Goal: Task Accomplishment & Management: Use online tool/utility

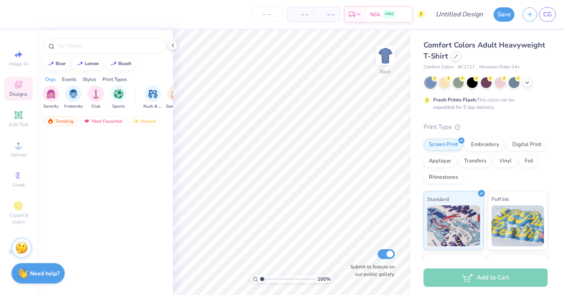
scroll to position [552, 0]
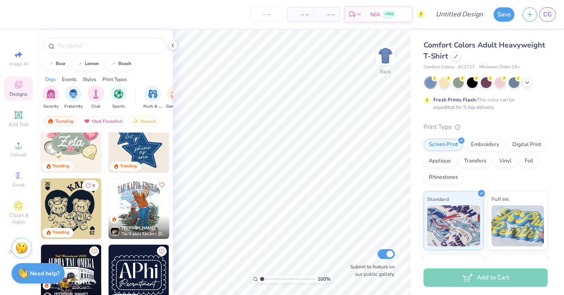
click at [524, 86] on div at bounding box center [486, 82] width 122 height 11
click at [527, 83] on icon at bounding box center [527, 82] width 7 height 7
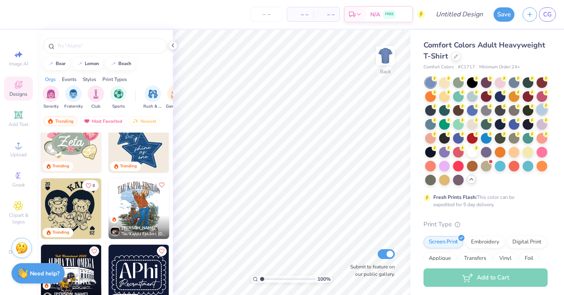
click at [539, 110] on div at bounding box center [542, 109] width 11 height 11
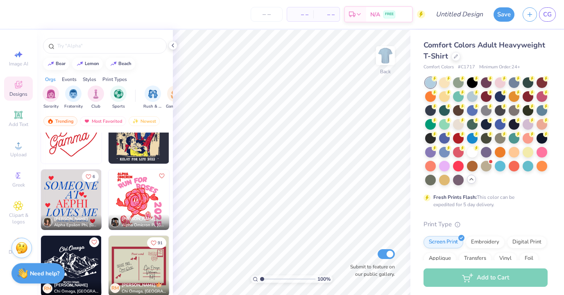
scroll to position [3434, 0]
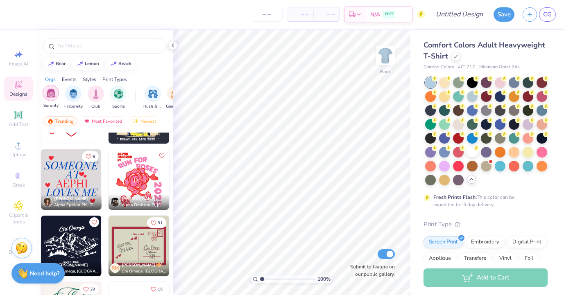
click div "filter for Sorority"
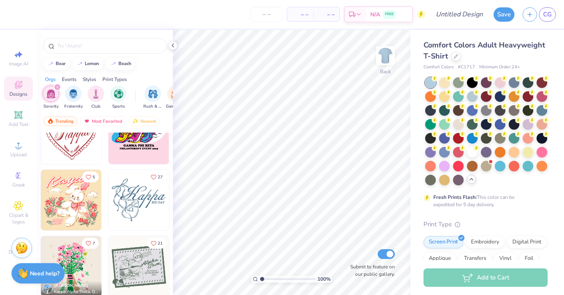
scroll to position [9123, 0]
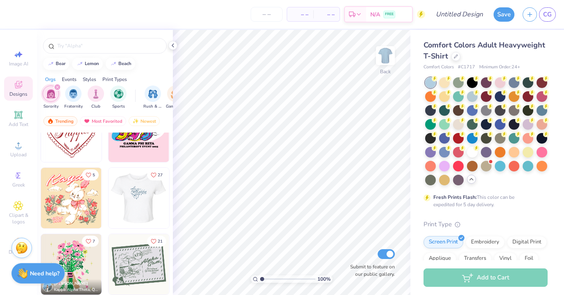
click div
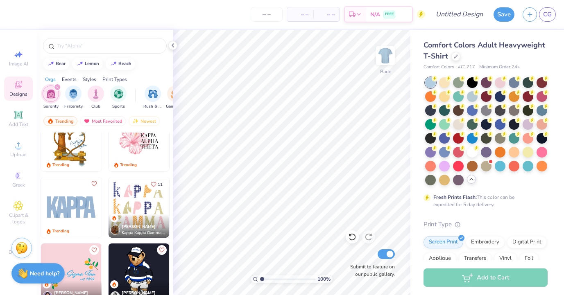
scroll to position [1618, 0]
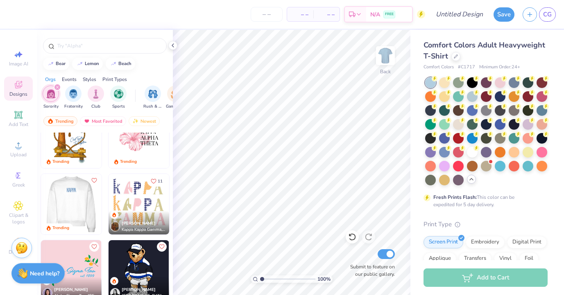
click img
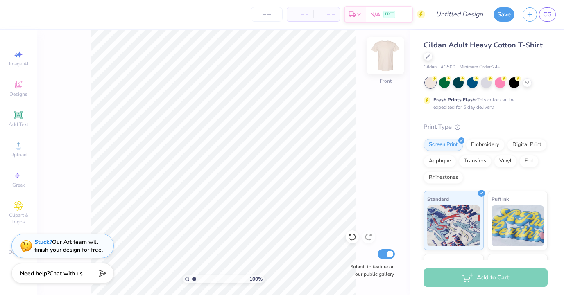
click at [390, 63] on img at bounding box center [385, 55] width 33 height 33
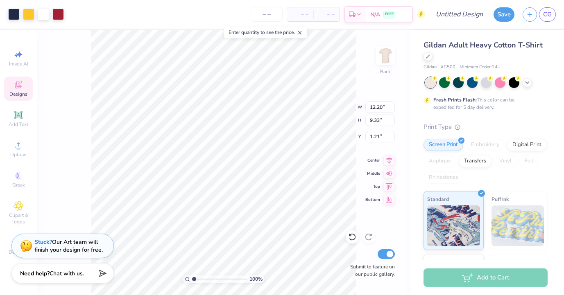
type input "3.44"
click at [15, 15] on div at bounding box center [13, 13] width 11 height 11
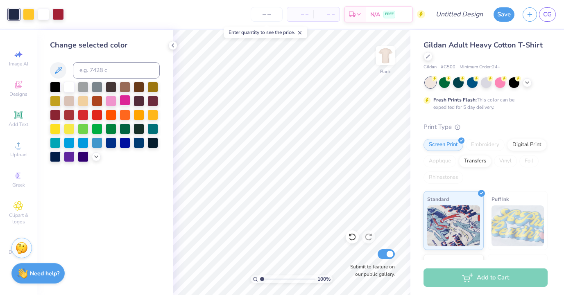
click at [126, 103] on div at bounding box center [125, 100] width 11 height 11
click at [112, 102] on div at bounding box center [111, 100] width 11 height 11
click at [59, 14] on div at bounding box center [57, 13] width 11 height 11
click at [95, 155] on polyline at bounding box center [96, 156] width 3 height 2
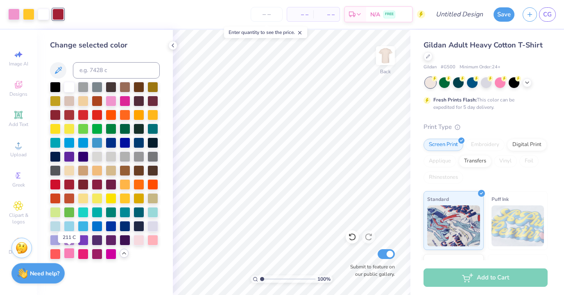
click at [70, 251] on div at bounding box center [69, 253] width 11 height 11
click at [80, 253] on div at bounding box center [83, 253] width 11 height 11
click at [57, 252] on div at bounding box center [55, 253] width 11 height 11
click at [154, 242] on div at bounding box center [152, 239] width 11 height 11
click at [24, 16] on div at bounding box center [28, 13] width 11 height 11
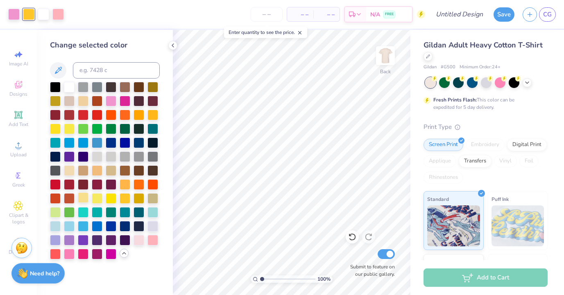
click at [86, 197] on div at bounding box center [83, 198] width 11 height 11
click at [487, 85] on div at bounding box center [486, 82] width 11 height 11
click at [525, 82] on icon at bounding box center [527, 82] width 7 height 7
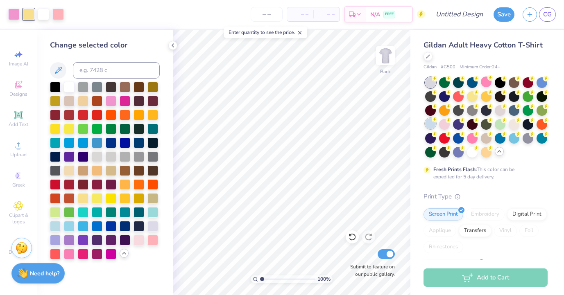
click at [427, 125] on div at bounding box center [430, 123] width 11 height 11
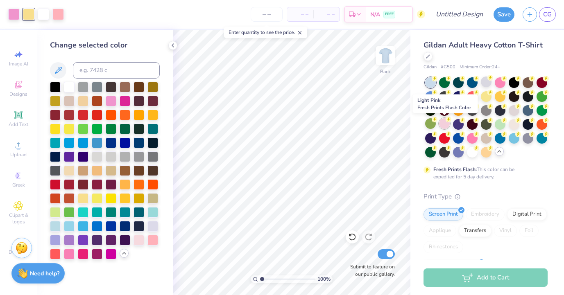
click at [444, 126] on div at bounding box center [444, 123] width 11 height 11
click at [426, 55] on icon at bounding box center [428, 56] width 4 height 4
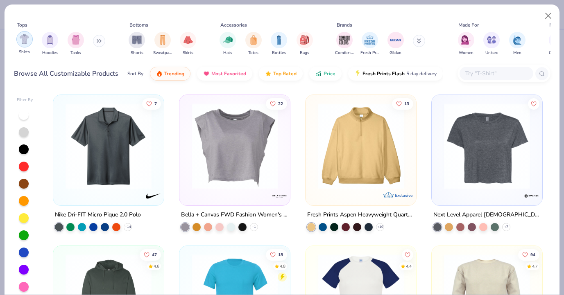
click at [26, 41] on img "filter for Shirts" at bounding box center [24, 38] width 9 height 9
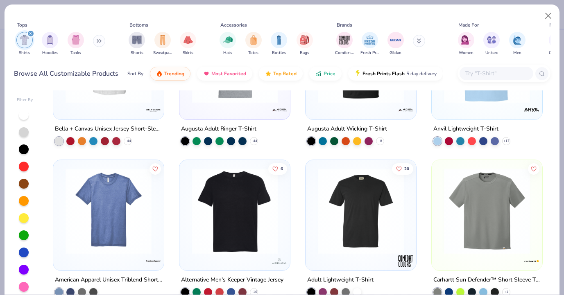
scroll to position [3114, 0]
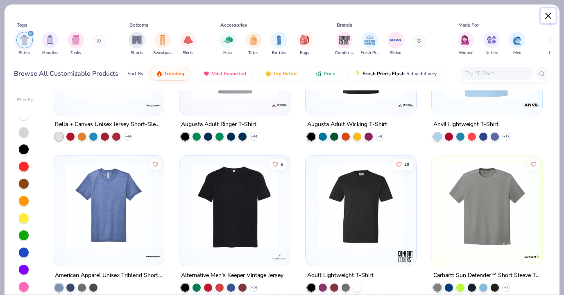
click at [550, 14] on button "Close" at bounding box center [549, 16] width 16 height 16
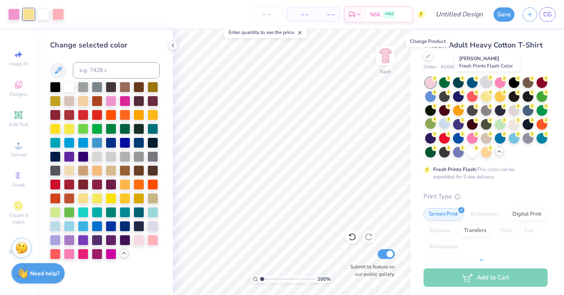
click at [489, 83] on div at bounding box center [486, 82] width 11 height 11
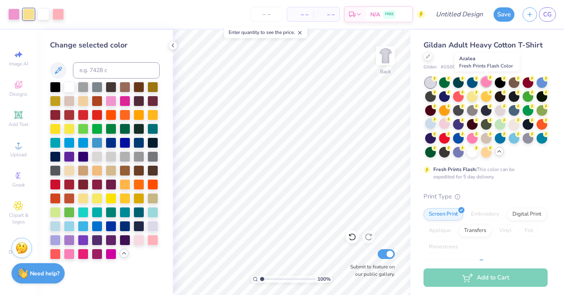
click at [488, 81] on div at bounding box center [486, 82] width 11 height 11
click at [437, 82] on circle at bounding box center [435, 79] width 6 height 6
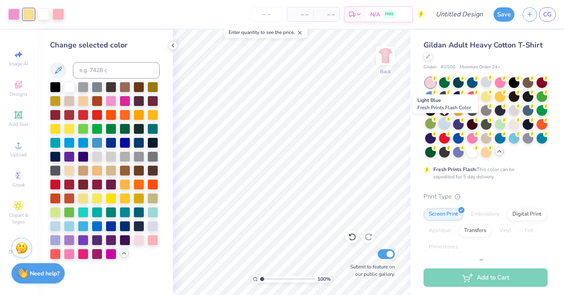
click at [444, 121] on div at bounding box center [444, 123] width 11 height 11
click at [150, 229] on div at bounding box center [152, 225] width 11 height 11
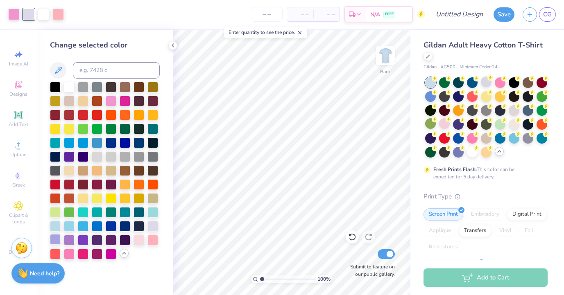
click at [56, 241] on div at bounding box center [55, 239] width 11 height 11
click at [142, 243] on div at bounding box center [139, 239] width 11 height 11
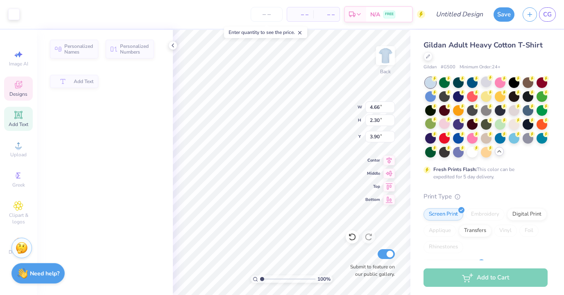
type input "4.66"
type input "2.30"
type input "3.90"
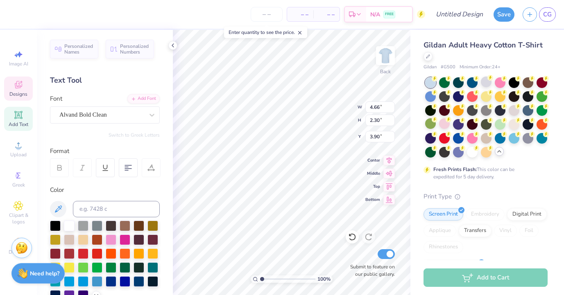
type textarea "B"
type textarea "R"
type textarea "B"
type textarea "BGC"
type input "5.15"
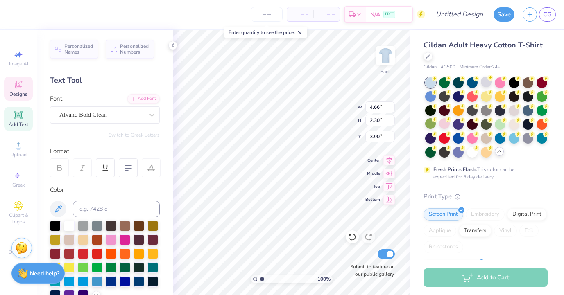
type input "2.77"
type input "5.28"
type textarea "RUSH"
type input "5.54"
type input "2.93"
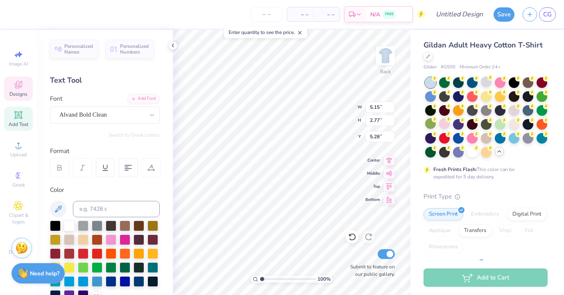
type input "6.76"
type textarea "WEEK"
type textarea "RUSH"
type input "5.20"
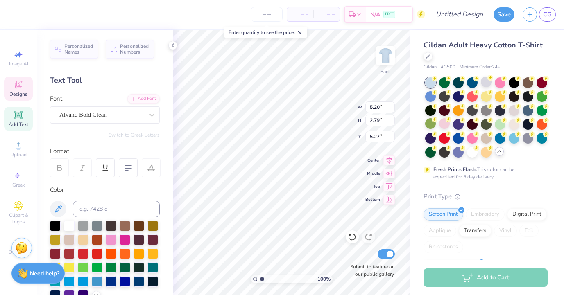
type input "2.79"
type input "5.27"
type textarea "WEEK"
type input "5.28"
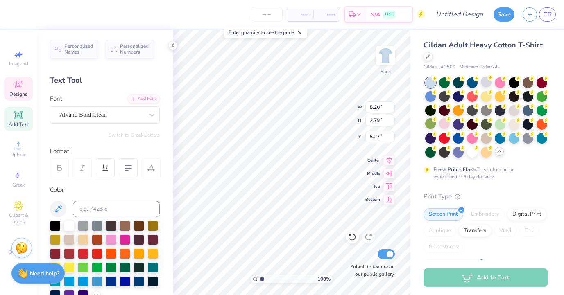
type input "2.93"
type input "6.77"
type textarea "2025"
type input "10.63"
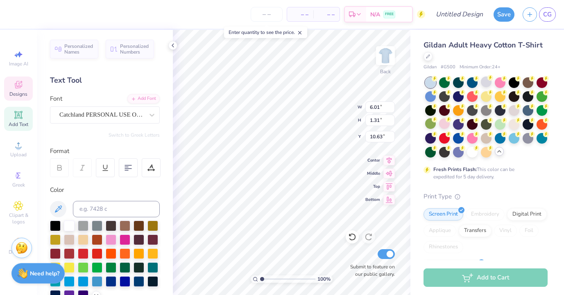
type textarea "Brentwood Girls Cottilion"
type input "10.15"
type input "1.18"
type input "10.75"
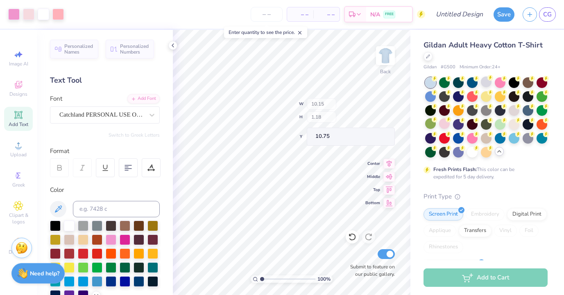
type input "10.15"
type input "1.18"
type input "10.75"
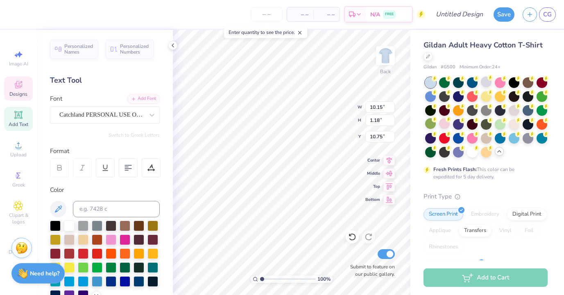
type input "10.47"
click at [132, 119] on div "Catchland PERSONAL USE ONLY PERSONAL USE ONLY" at bounding box center [102, 115] width 86 height 13
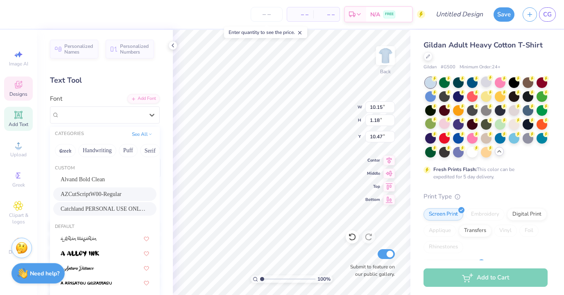
click at [127, 194] on div "AZCutScriptW00-Regular" at bounding box center [105, 194] width 88 height 9
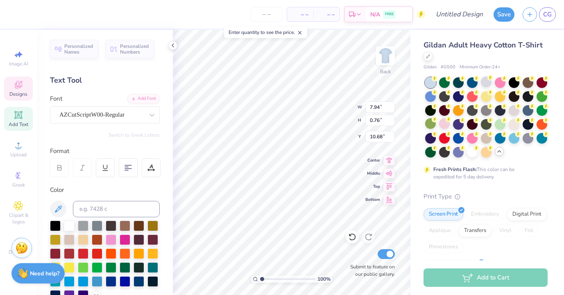
type input "7.94"
type input "0.76"
type input "10.68"
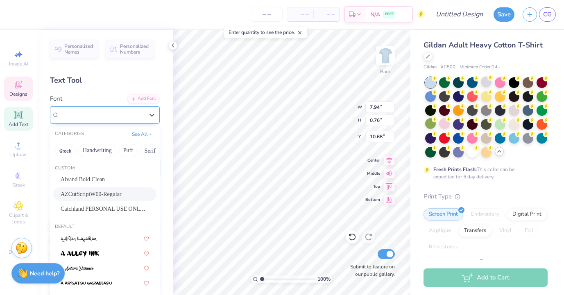
click at [129, 112] on div "AZCutScriptW00-Regular" at bounding box center [102, 115] width 86 height 13
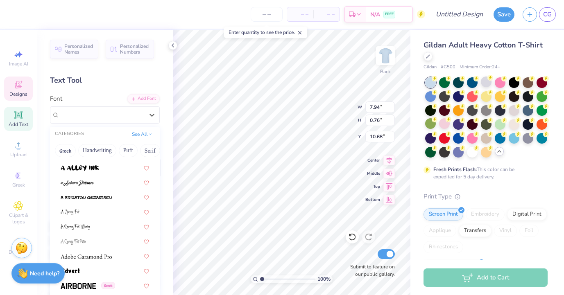
scroll to position [87, 0]
click at [113, 178] on div at bounding box center [105, 181] width 88 height 9
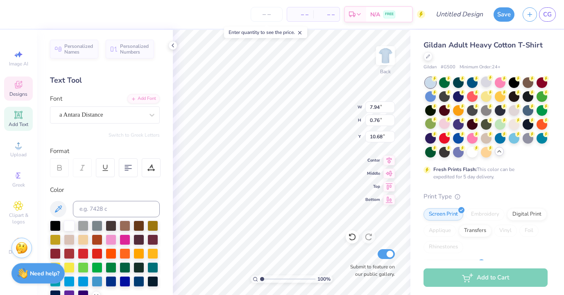
type input "5.56"
type input "0.86"
type input "10.63"
type input "8.08"
type input "1.25"
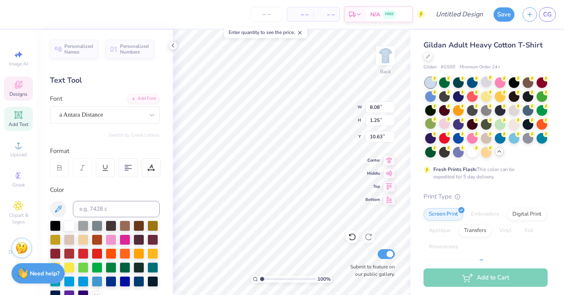
type input "10.57"
click at [94, 114] on div "a Antara Distance" at bounding box center [102, 115] width 86 height 13
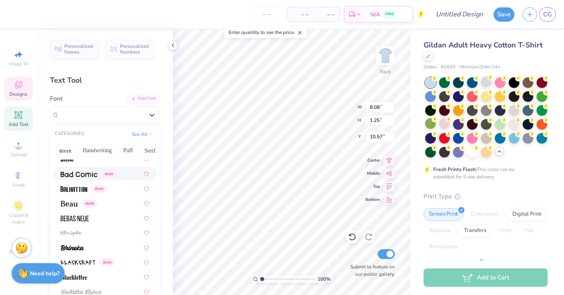
scroll to position [405, 0]
click at [104, 231] on div at bounding box center [105, 231] width 88 height 9
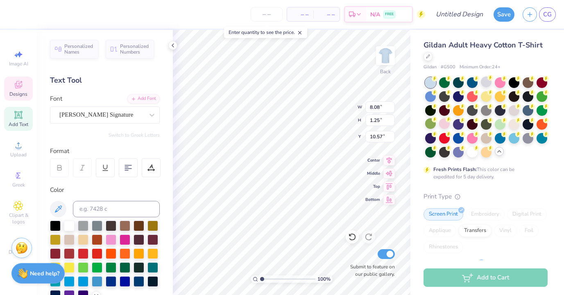
type input "15.02"
type input "2.38"
type input "10.00"
type input "9.48"
type input "1.50"
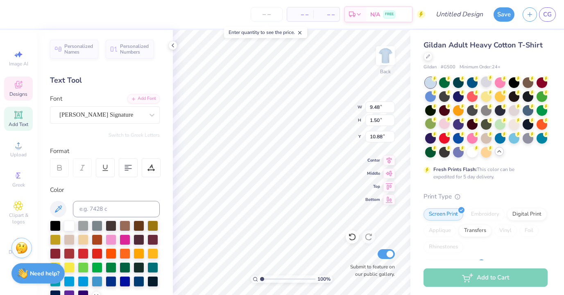
type input "10.81"
type input "8.26"
type input "1.31"
type input "10.52"
type input "10.20"
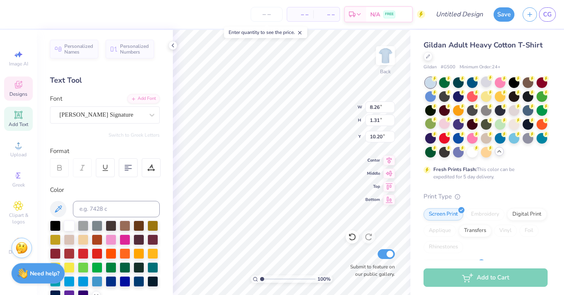
click at [61, 170] on icon at bounding box center [60, 169] width 4 height 2
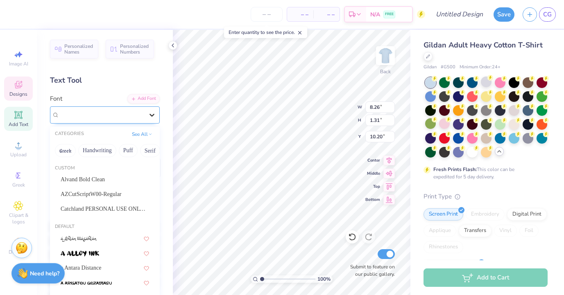
click at [152, 112] on icon at bounding box center [152, 115] width 8 height 8
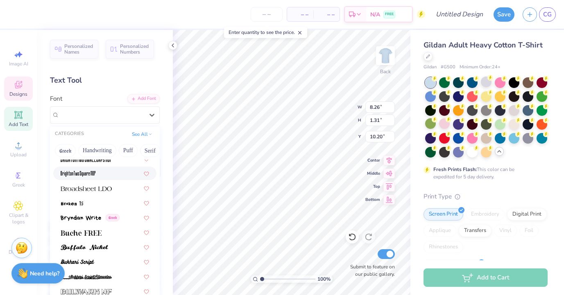
scroll to position [759, 0]
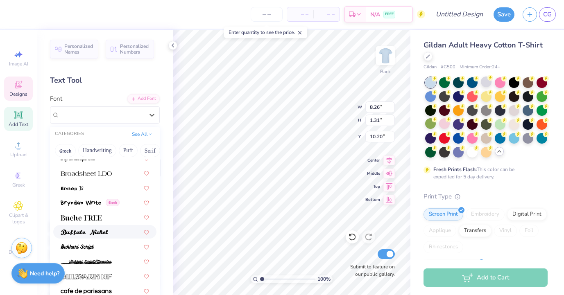
click at [114, 233] on div at bounding box center [105, 232] width 88 height 9
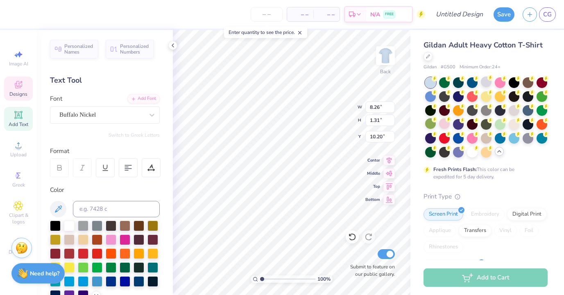
type input "5.38"
type input "0.49"
type input "10.62"
type input "8.81"
type input "0.80"
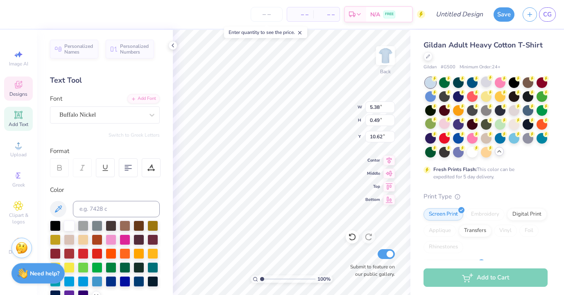
type input "10.61"
type input "12.20"
type input "1.10"
click at [150, 116] on icon at bounding box center [152, 115] width 8 height 8
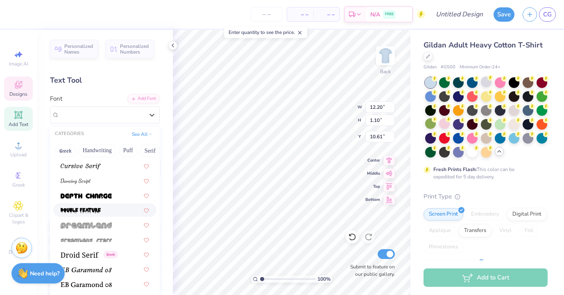
scroll to position [1445, 0]
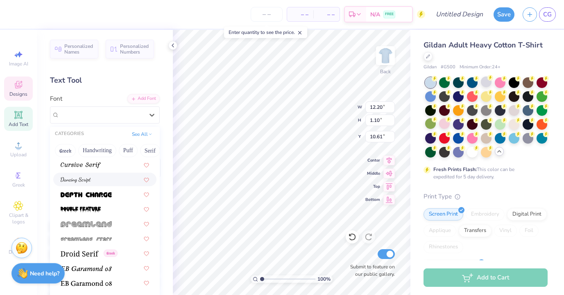
click at [110, 180] on div at bounding box center [105, 179] width 88 height 9
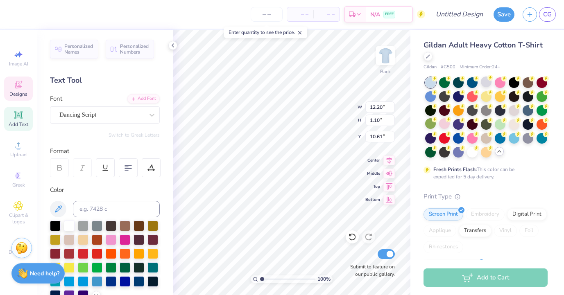
type input "10.66"
type input "0.95"
type input "10.69"
click at [121, 110] on div at bounding box center [101, 114] width 84 height 11
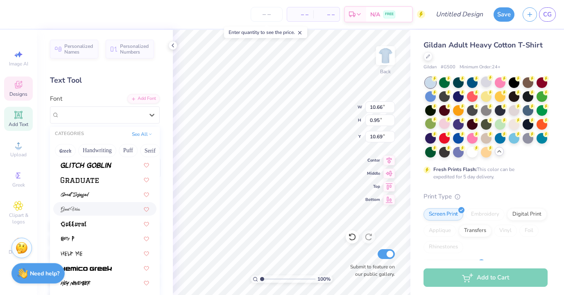
scroll to position [2010, 0]
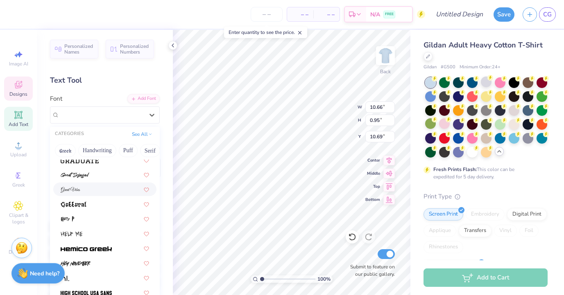
click at [107, 186] on div at bounding box center [105, 189] width 88 height 9
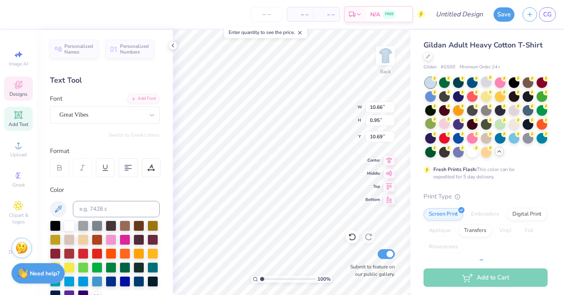
type input "9.89"
type input "1.39"
type input "10.47"
click at [145, 118] on div at bounding box center [152, 115] width 15 height 15
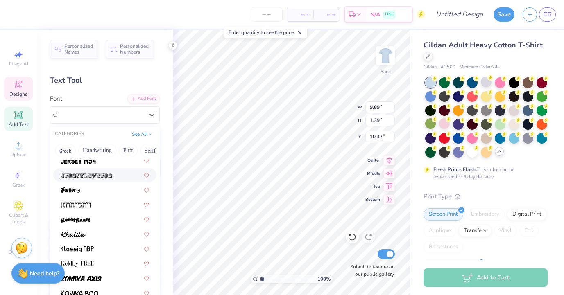
scroll to position [2326, 0]
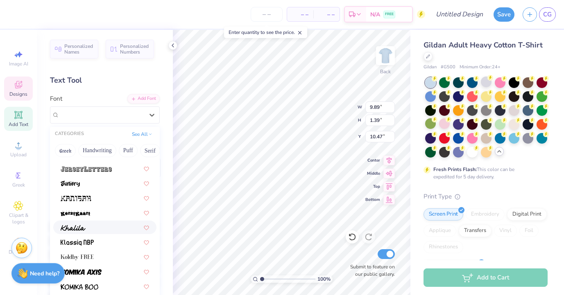
click at [95, 222] on div at bounding box center [104, 228] width 103 height 14
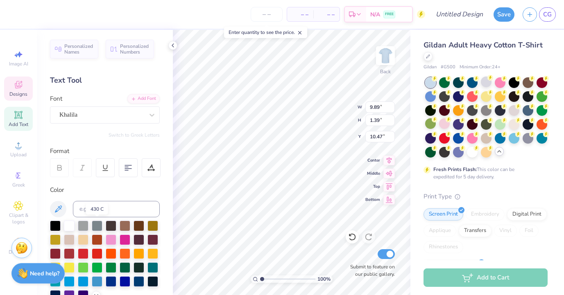
type input "13.05"
type input "1.03"
type input "10.65"
type input "10.10"
type input "0.80"
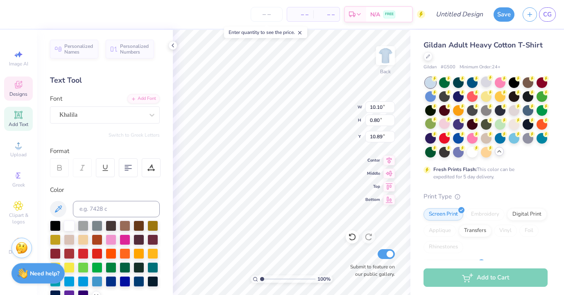
type input "10.83"
type input "4.06"
type input "11.17"
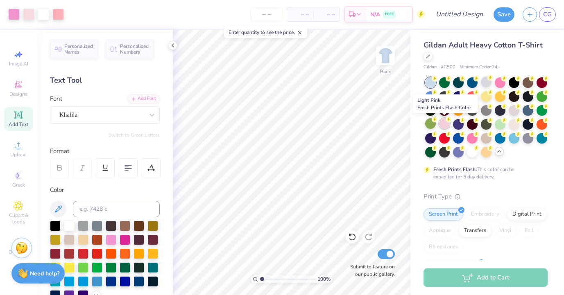
click at [445, 126] on div at bounding box center [444, 123] width 11 height 11
click at [29, 10] on div at bounding box center [28, 13] width 11 height 11
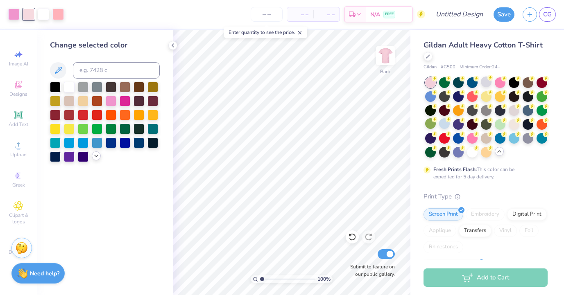
click at [96, 154] on icon at bounding box center [96, 156] width 7 height 7
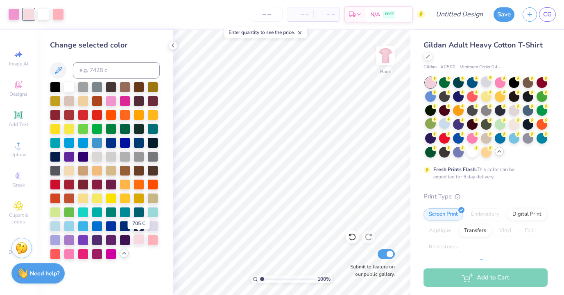
click at [136, 243] on div at bounding box center [139, 239] width 11 height 11
click at [71, 250] on div at bounding box center [69, 253] width 11 height 11
click at [139, 242] on div at bounding box center [139, 239] width 11 height 11
click at [489, 99] on div at bounding box center [486, 96] width 11 height 11
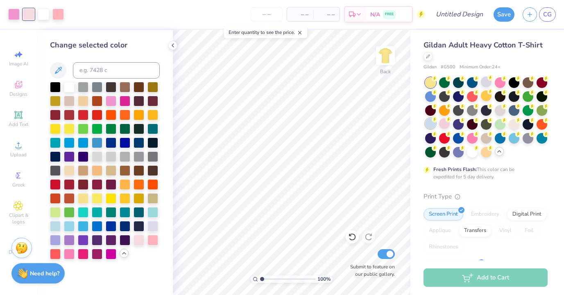
click at [433, 126] on div at bounding box center [430, 123] width 11 height 11
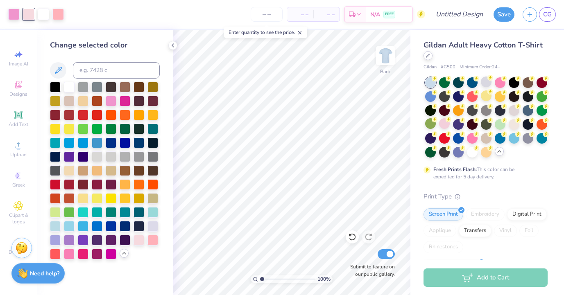
click at [427, 55] on icon at bounding box center [428, 56] width 4 height 4
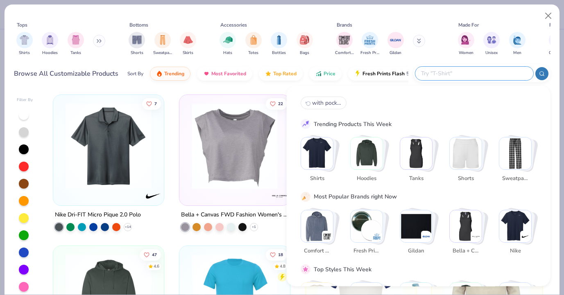
click at [496, 70] on input "text" at bounding box center [473, 73] width 107 height 9
click at [323, 163] on img "Stack Card Button Shirts" at bounding box center [317, 154] width 32 height 32
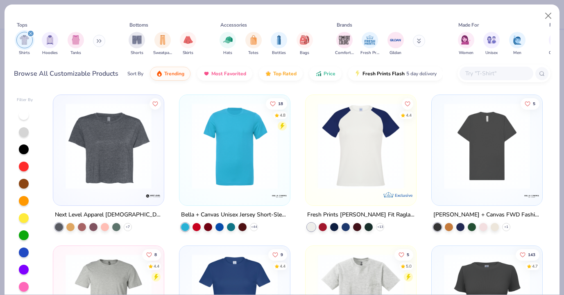
click at [496, 74] on input "text" at bounding box center [496, 73] width 63 height 9
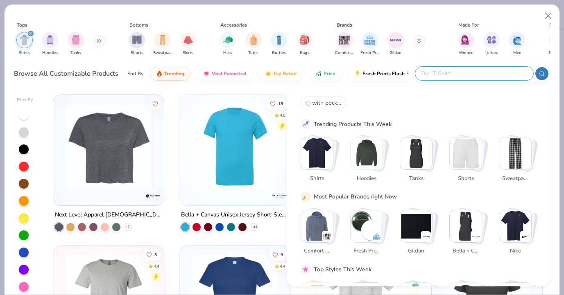
click at [311, 223] on img "Stack Card Button Comfort Colors" at bounding box center [317, 226] width 32 height 32
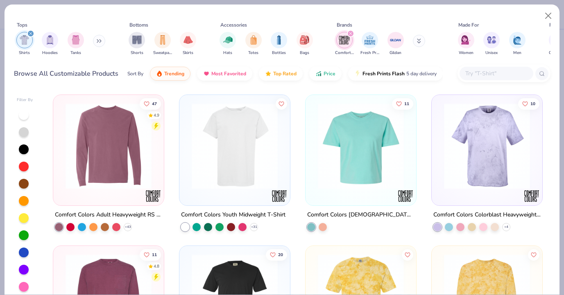
click at [265, 164] on img at bounding box center [235, 146] width 94 height 86
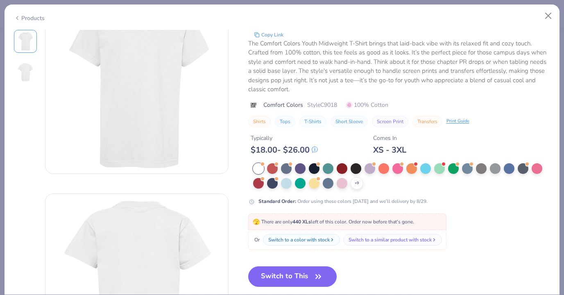
scroll to position [46, 0]
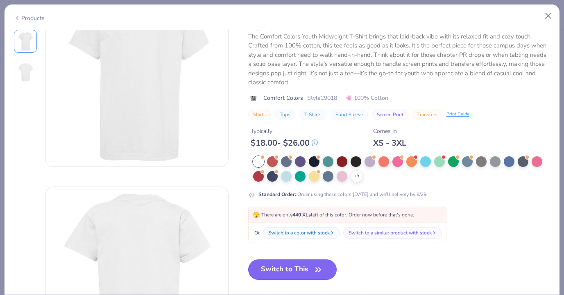
click at [300, 272] on button "Switch to This" at bounding box center [292, 270] width 89 height 20
click at [296, 267] on button "Switch to This" at bounding box center [292, 270] width 89 height 20
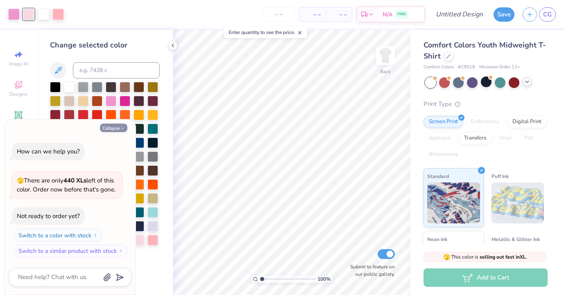
click at [124, 129] on icon "button" at bounding box center [122, 128] width 5 height 5
type textarea "x"
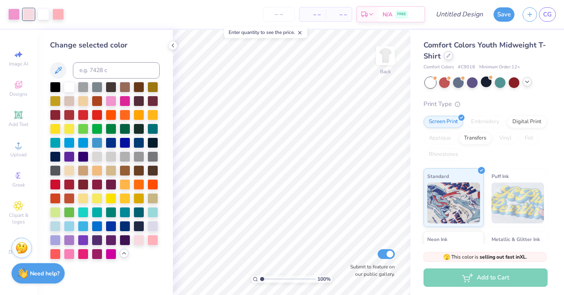
click at [450, 55] on div at bounding box center [448, 55] width 9 height 9
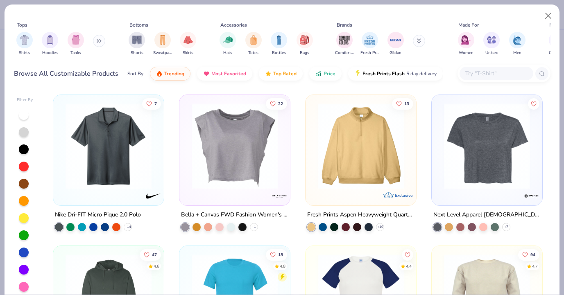
click at [476, 80] on div at bounding box center [497, 74] width 74 height 14
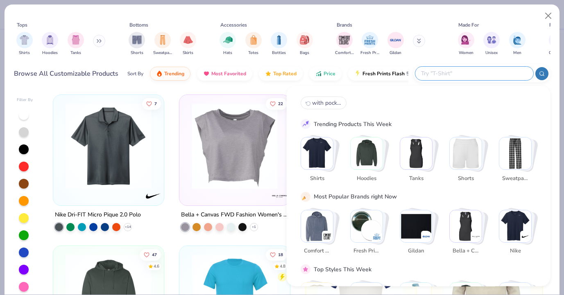
click at [314, 224] on img "Stack Card Button Comfort Colors" at bounding box center [317, 226] width 32 height 32
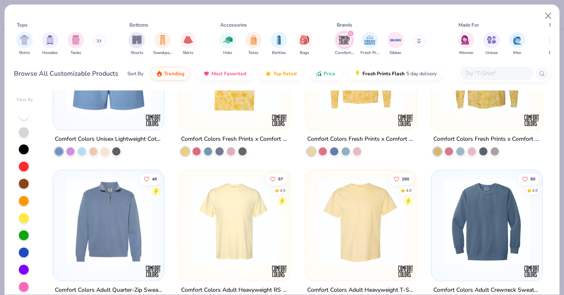
scroll to position [549, 0]
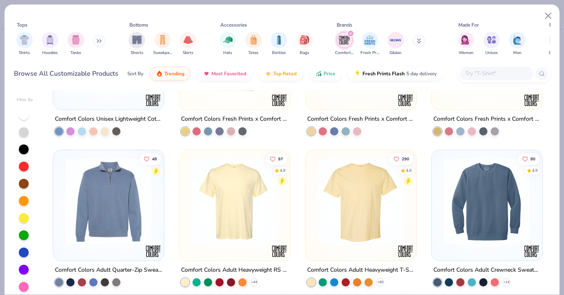
click at [239, 206] on img at bounding box center [235, 202] width 94 height 86
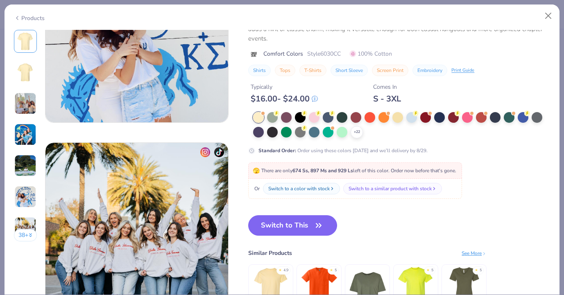
scroll to position [1103, 0]
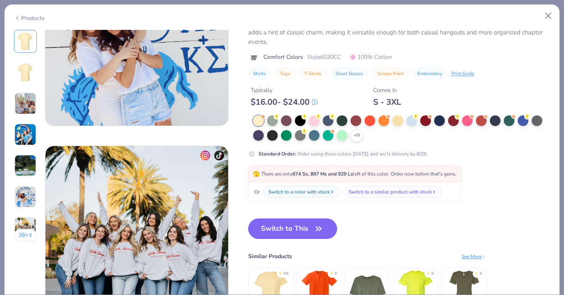
click at [308, 234] on button "Switch to This" at bounding box center [292, 229] width 89 height 20
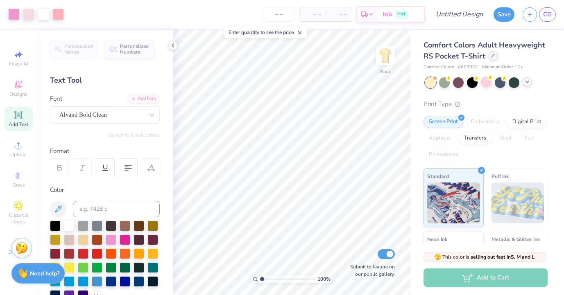
click at [491, 56] on icon at bounding box center [493, 56] width 4 height 4
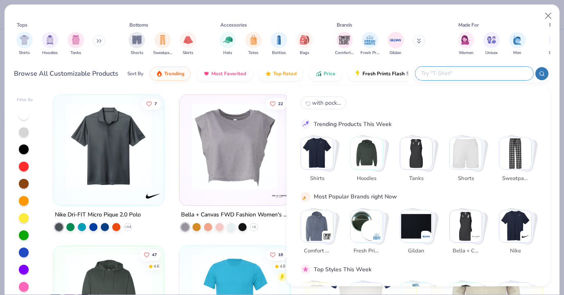
click at [486, 77] on input "text" at bounding box center [473, 73] width 107 height 9
click at [310, 232] on img "Stack Card Button Comfort Colors" at bounding box center [317, 226] width 32 height 32
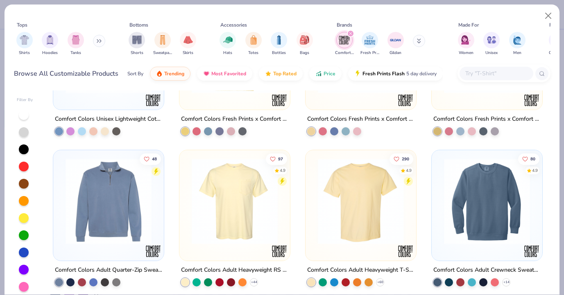
scroll to position [5, 0]
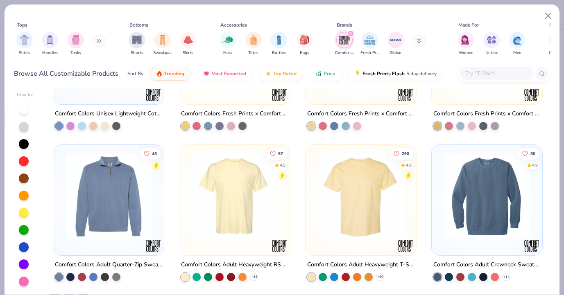
click at [361, 208] on img at bounding box center [361, 196] width 94 height 86
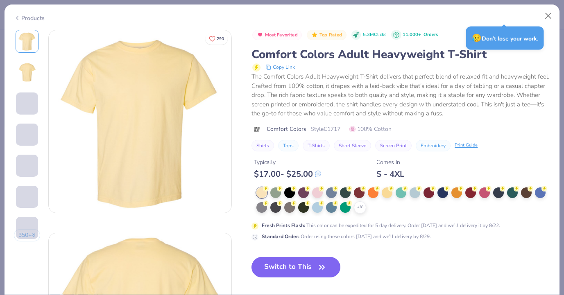
click at [298, 261] on button "Switch to This" at bounding box center [296, 267] width 89 height 20
click at [303, 268] on button "Switch to This" at bounding box center [296, 267] width 89 height 20
click at [317, 262] on icon "button" at bounding box center [321, 267] width 11 height 11
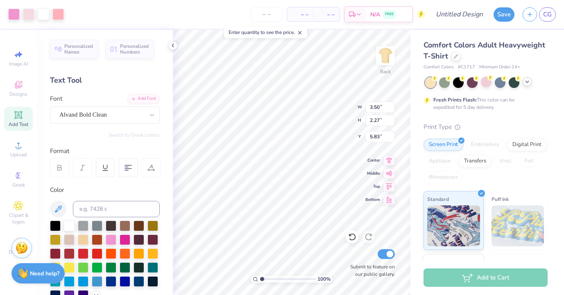
type input "12.69"
type input "8.22"
type input "4.76"
type input "11.30"
type input "7.32"
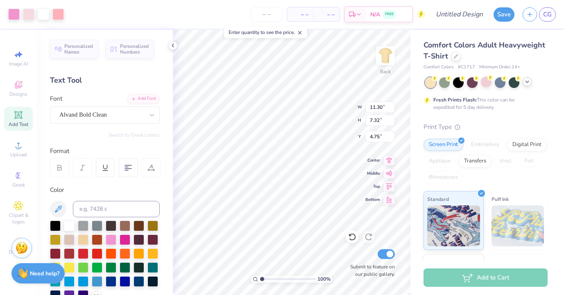
type input "4.65"
click at [490, 84] on div at bounding box center [486, 82] width 11 height 11
click at [530, 84] on div at bounding box center [527, 81] width 9 height 9
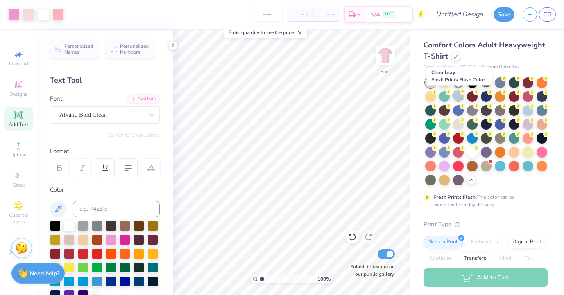
click at [459, 96] on div at bounding box center [458, 96] width 11 height 11
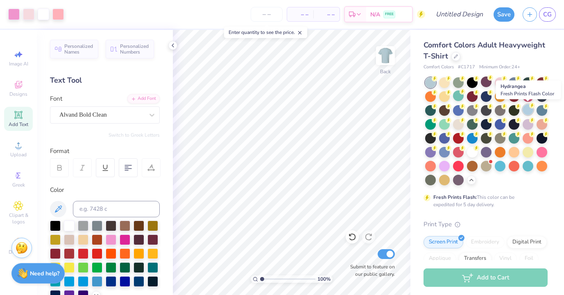
click at [531, 111] on div at bounding box center [528, 109] width 11 height 11
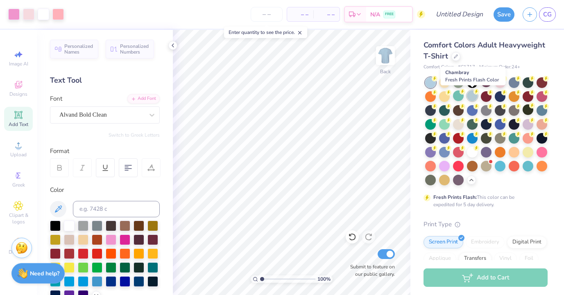
click at [474, 100] on div at bounding box center [472, 96] width 11 height 11
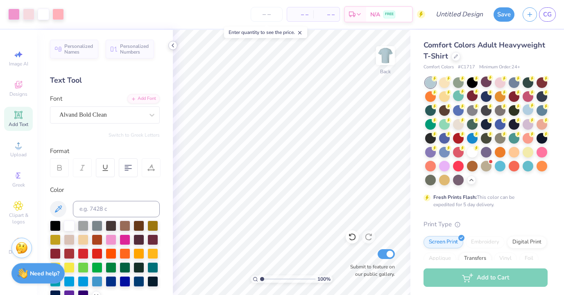
click at [173, 48] on icon at bounding box center [173, 45] width 7 height 7
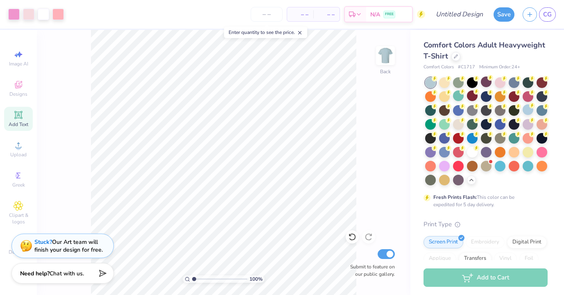
click at [303, 32] on icon at bounding box center [300, 33] width 6 height 6
click at [265, 15] on input "number" at bounding box center [267, 14] width 32 height 15
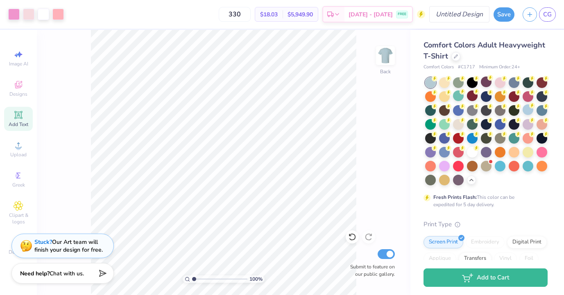
type input "330"
click at [463, 12] on input "Design Title" at bounding box center [469, 14] width 40 height 16
type input "bgc"
click at [79, 272] on span "Chat with us." at bounding box center [67, 273] width 34 height 8
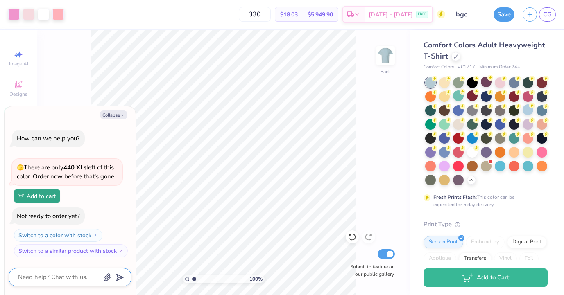
click at [79, 279] on textarea at bounding box center [58, 277] width 83 height 11
type textarea "x"
type textarea "h"
type textarea "x"
type textarea "ho"
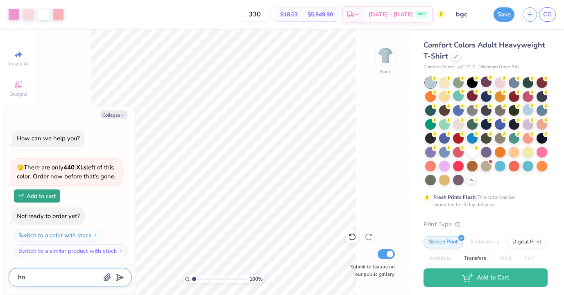
type textarea "x"
type textarea "how"
type textarea "x"
type textarea "how"
type textarea "x"
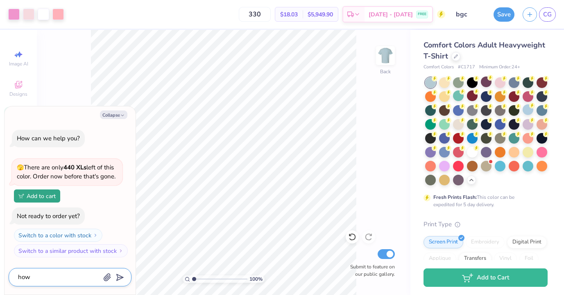
type textarea "how d"
type textarea "x"
type textarea "how do"
type textarea "x"
type textarea "how do"
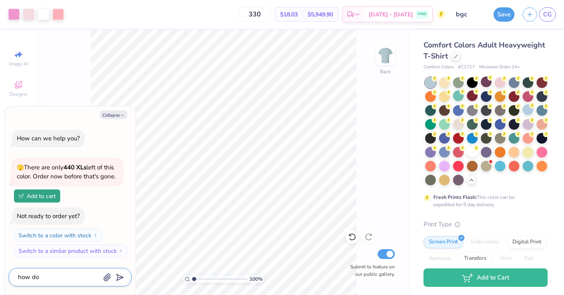
type textarea "x"
type textarea "how do i"
type textarea "x"
type textarea "how do i"
type textarea "x"
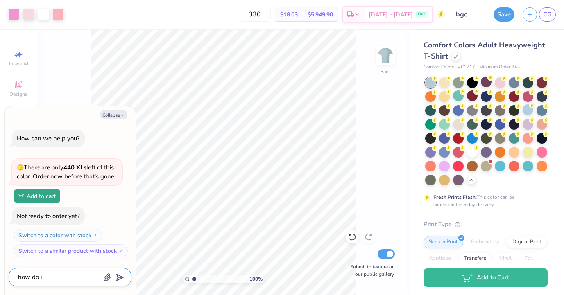
type textarea "how do i m"
type textarea "x"
type textarea "how do i ma"
type textarea "x"
type textarea "how do i mak"
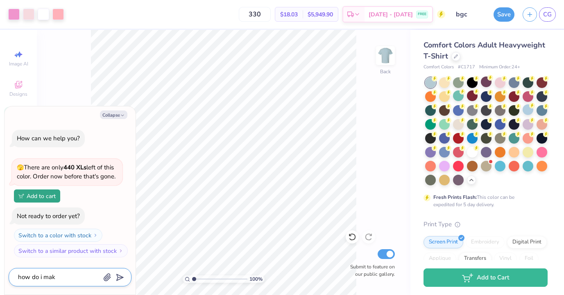
type textarea "x"
type textarea "how do i make"
type textarea "x"
type textarea "how do i make"
type textarea "x"
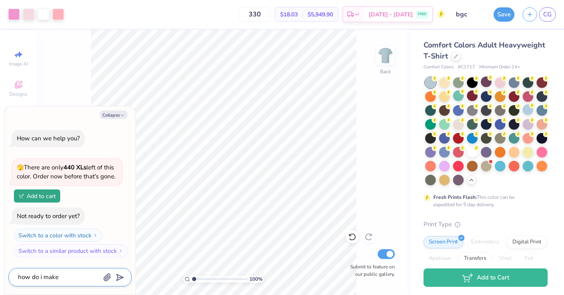
type textarea "how do i make t"
type textarea "x"
type textarea "how do i make th"
type textarea "x"
type textarea "how do i make this"
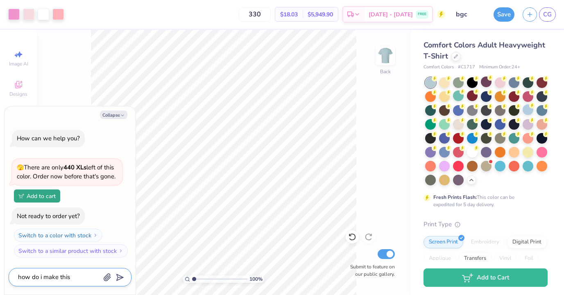
type textarea "x"
type textarea "how do i make this"
type textarea "x"
type textarea "how do i make this c"
type textarea "x"
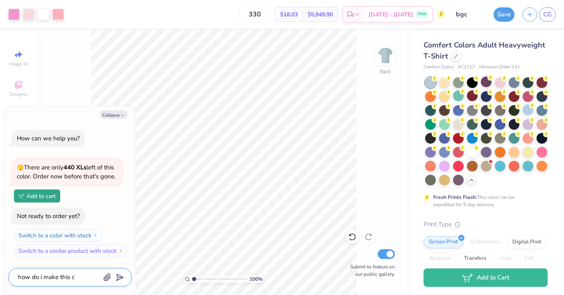
type textarea "how do i make this ch"
type textarea "x"
type textarea "how do i make this che"
type textarea "x"
type textarea "how do i make this chea"
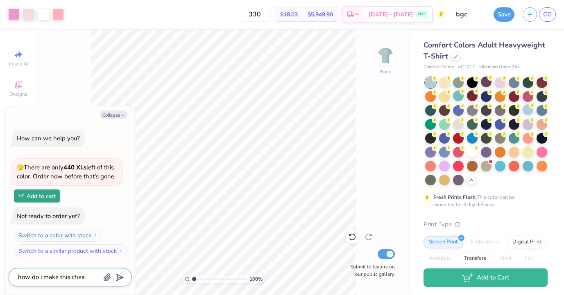
type textarea "x"
type textarea "how do i make this cheap"
type textarea "x"
type textarea "how do i make this cheape"
type textarea "x"
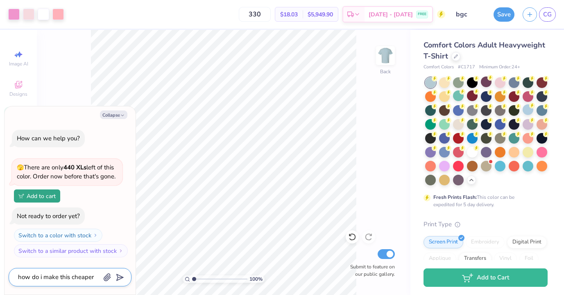
type textarea "how do i make this cheaper"
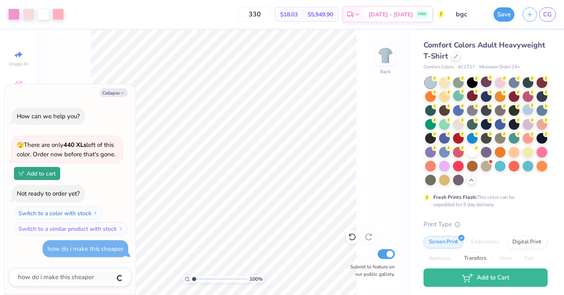
type textarea "x"
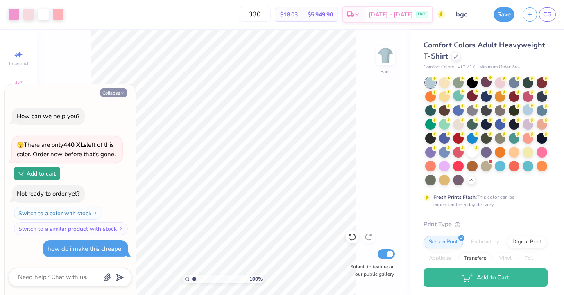
click at [121, 93] on polyline "button" at bounding box center [122, 93] width 2 height 1
type textarea "x"
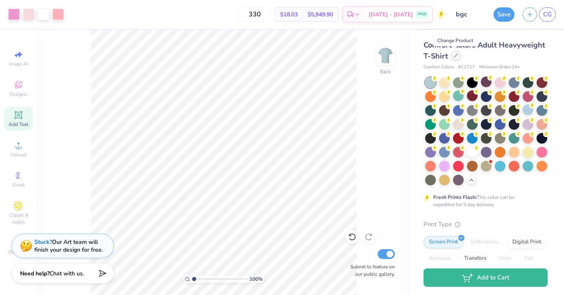
click at [454, 56] on icon at bounding box center [456, 56] width 4 height 4
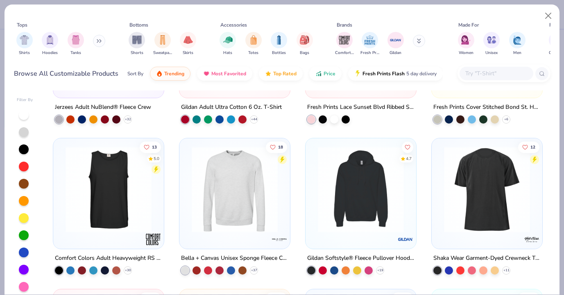
scroll to position [1014, 0]
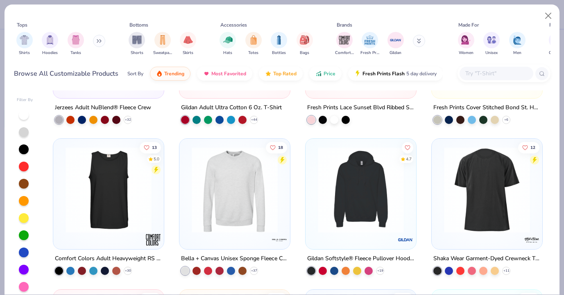
click at [469, 72] on input "text" at bounding box center [496, 73] width 63 height 9
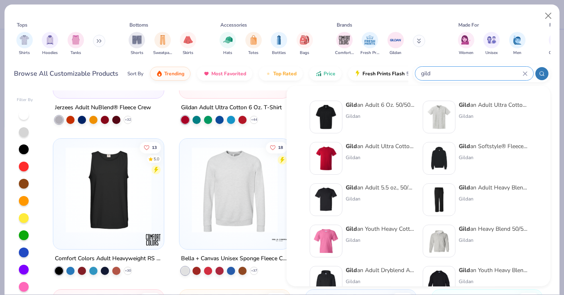
type input "gild"
click at [392, 146] on div "Gild an Adult Ultra Cotton 6 Oz. T-Shirt" at bounding box center [380, 146] width 69 height 9
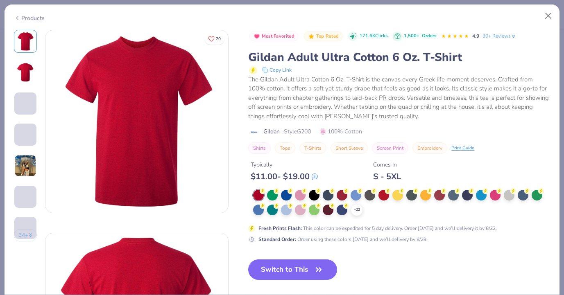
click at [29, 159] on img at bounding box center [25, 166] width 22 height 22
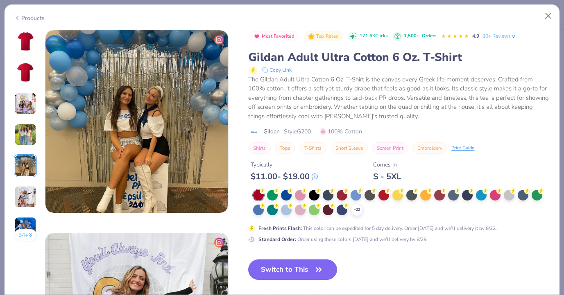
scroll to position [13, 0]
click at [27, 107] on img at bounding box center [25, 104] width 22 height 22
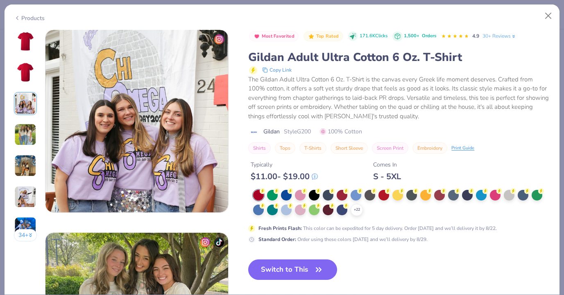
scroll to position [406, 0]
click at [26, 133] on img at bounding box center [25, 135] width 22 height 22
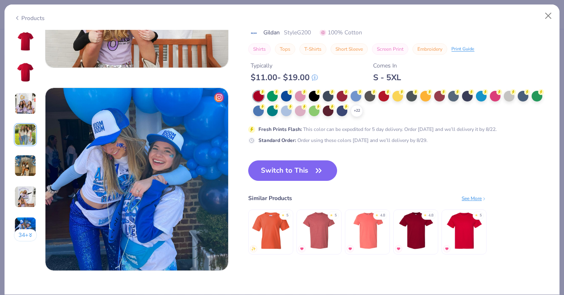
scroll to position [1163, 0]
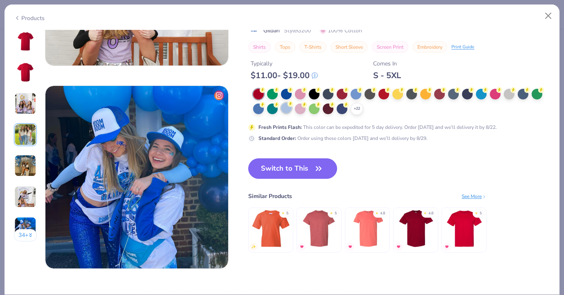
click at [284, 106] on div at bounding box center [286, 108] width 11 height 11
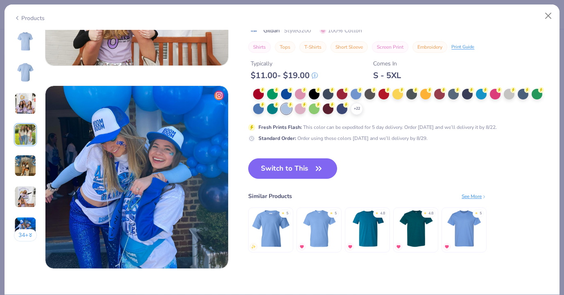
click at [20, 41] on img at bounding box center [26, 42] width 20 height 20
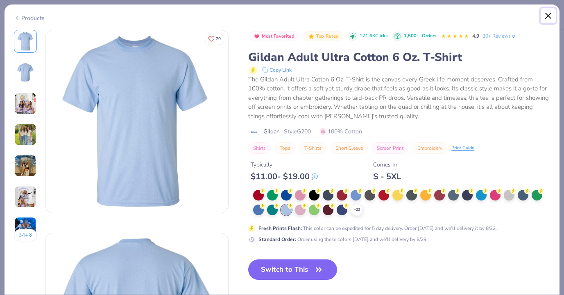
click at [546, 15] on button "Close" at bounding box center [549, 16] width 16 height 16
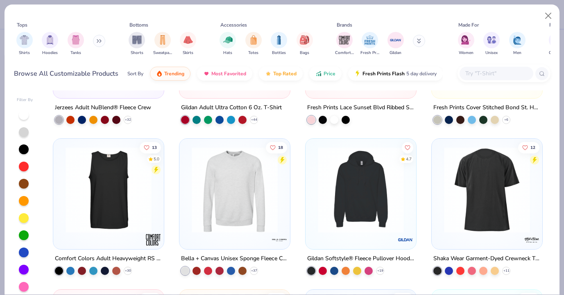
type textarea "x"
click at [479, 77] on input "text" at bounding box center [496, 73] width 63 height 9
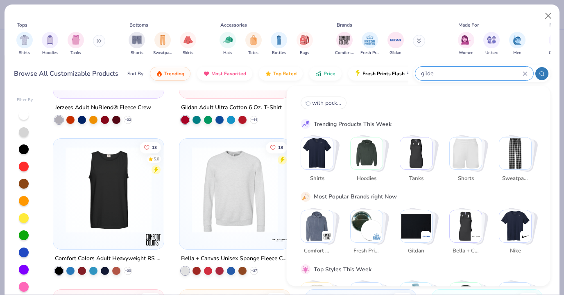
type input "gilden"
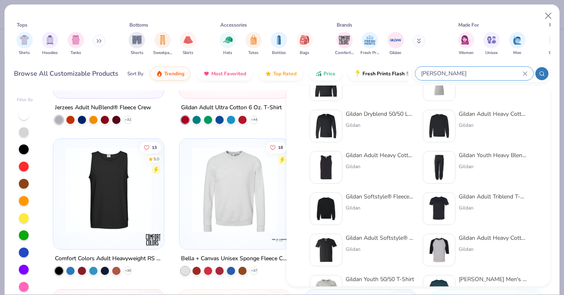
scroll to position [239, 0]
click at [529, 73] on div "gilden" at bounding box center [474, 74] width 118 height 14
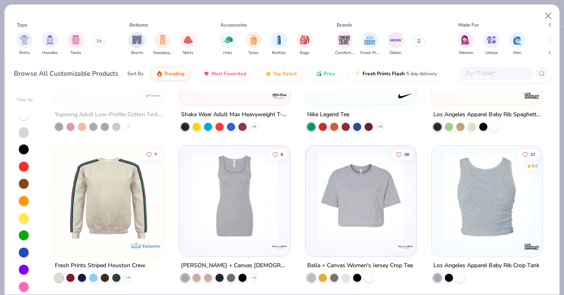
scroll to position [1738, 0]
